Goal: Feedback & Contribution: Submit feedback/report problem

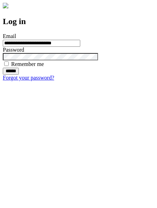
type input "**********"
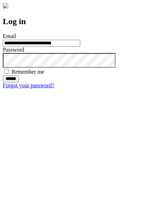
click at [19, 82] on input "******" at bounding box center [11, 78] width 16 height 7
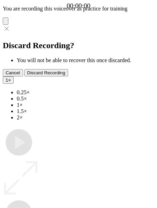
type input "**********"
